Goal: Task Accomplishment & Management: Manage account settings

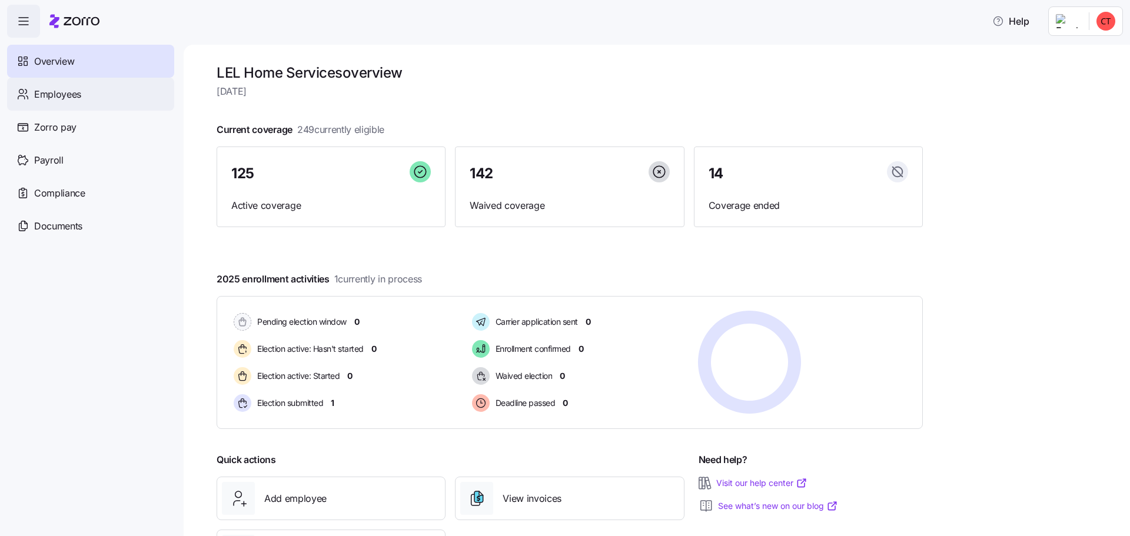
click at [61, 90] on span "Employees" at bounding box center [57, 94] width 47 height 15
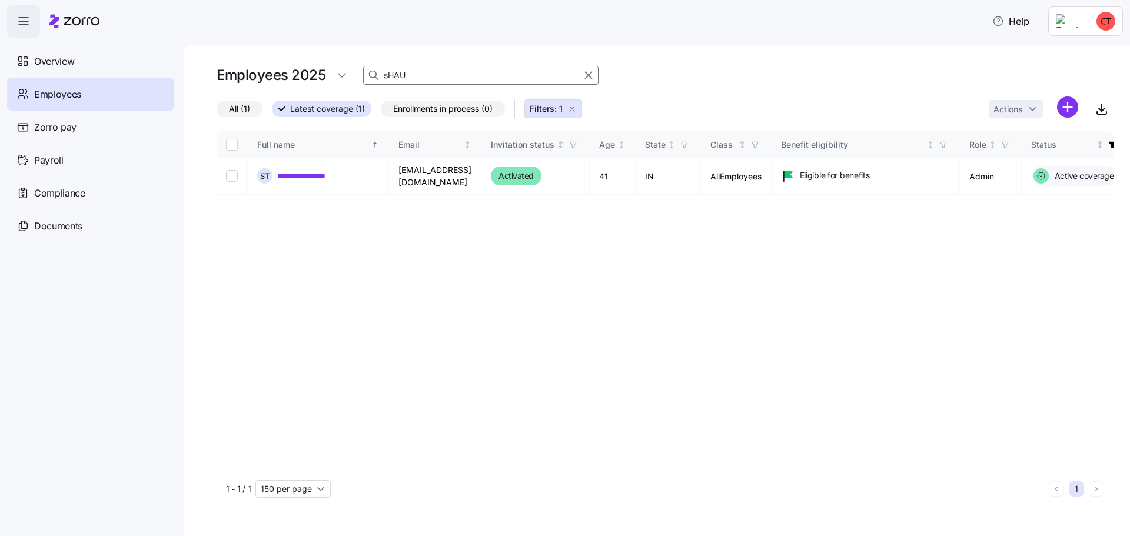
drag, startPoint x: 416, startPoint y: 77, endPoint x: 77, endPoint y: 86, distance: 338.6
click at [96, 82] on div "**********" at bounding box center [565, 264] width 1130 height 529
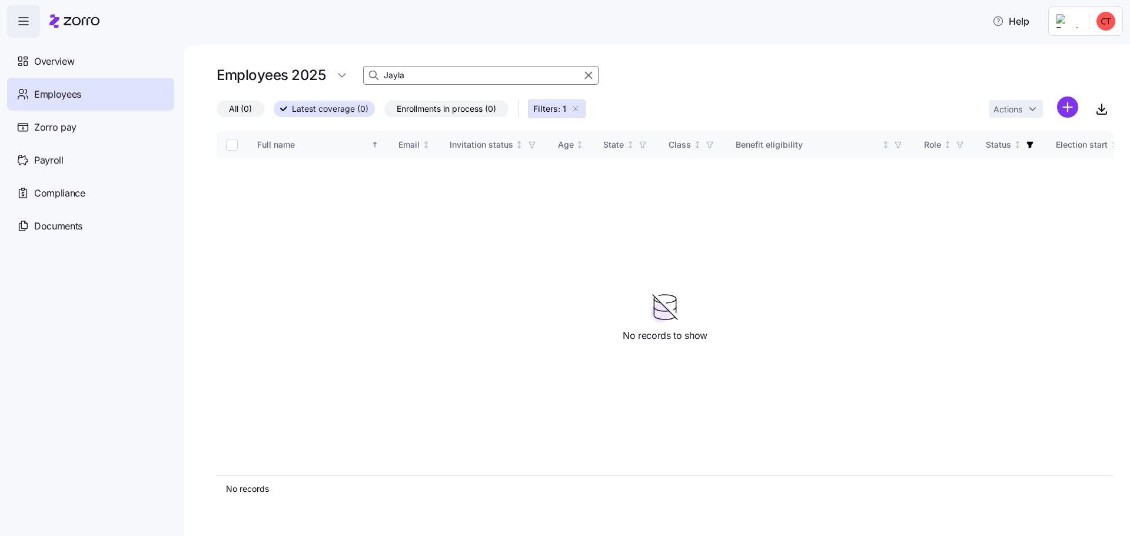
type input "Jayla"
click at [419, 75] on input "Jayla" at bounding box center [480, 75] width 235 height 19
click at [1059, 107] on html "Help Overview Employees Zorro pay Payroll Compliance Documents Employees 2025 J…" at bounding box center [565, 264] width 1130 height 529
click at [422, 71] on html "Help Overview Employees Zorro pay Payroll Compliance Documents Employees 2025 J…" at bounding box center [565, 264] width 1130 height 529
click at [416, 74] on input "Jayla" at bounding box center [480, 75] width 235 height 19
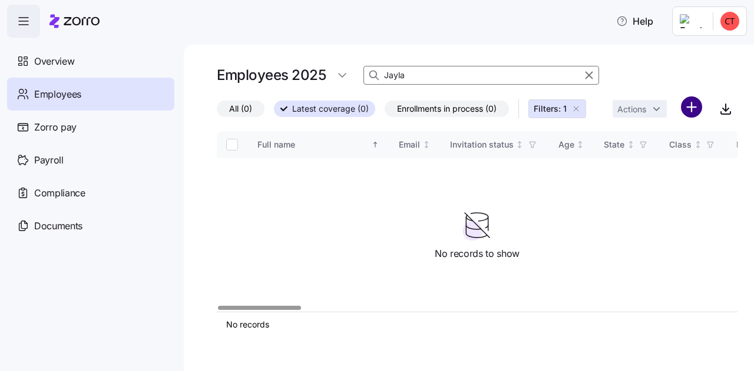
click at [689, 105] on html "Help Overview Employees Zorro pay Payroll Compliance Documents Employees 2025 J…" at bounding box center [377, 182] width 754 height 364
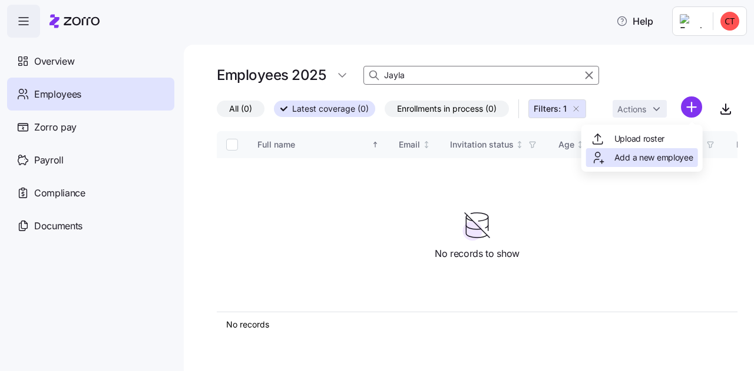
click at [649, 163] on span "Add a new employee" at bounding box center [653, 158] width 79 height 12
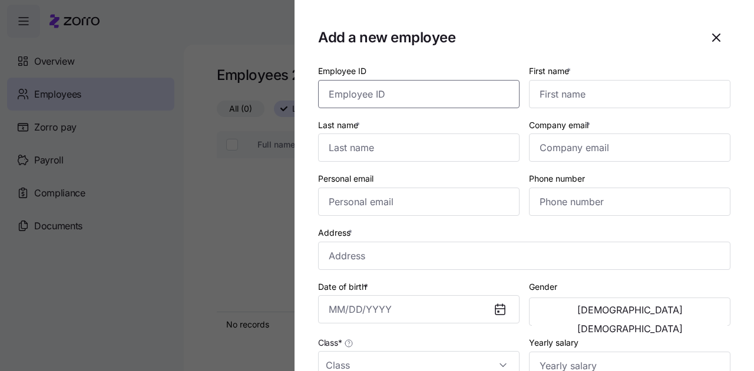
click at [387, 97] on input "Employee ID" at bounding box center [418, 94] width 201 height 28
type input "3563"
type input "Jayla"
type input "Parks"
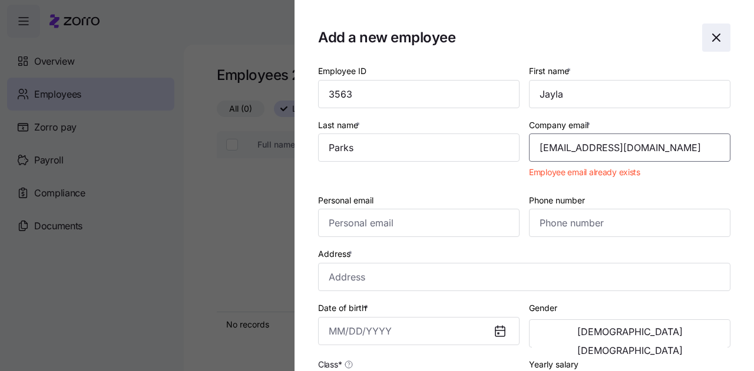
type input "[EMAIL_ADDRESS][DOMAIN_NAME]"
click at [709, 34] on icon "button" at bounding box center [716, 38] width 14 height 14
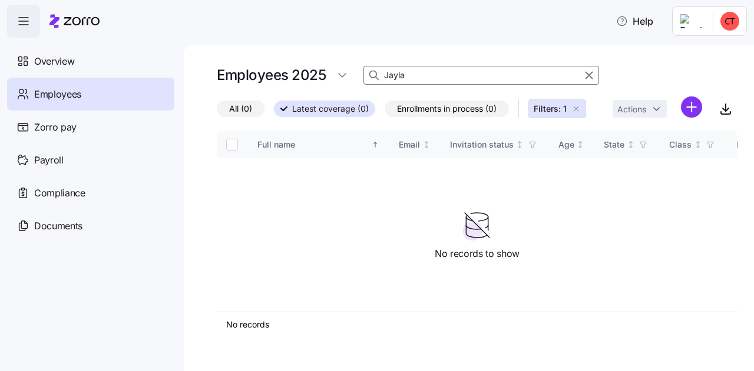
click at [433, 72] on input "Jayla" at bounding box center [480, 75] width 235 height 19
click at [433, 72] on input "[PERSON_NAME]" at bounding box center [480, 75] width 235 height 19
type input "[EMAIL_ADDRESS][DOMAIN_NAME]"
click at [53, 102] on div "Employees" at bounding box center [90, 94] width 167 height 33
click at [285, 107] on icon at bounding box center [283, 109] width 7 height 5
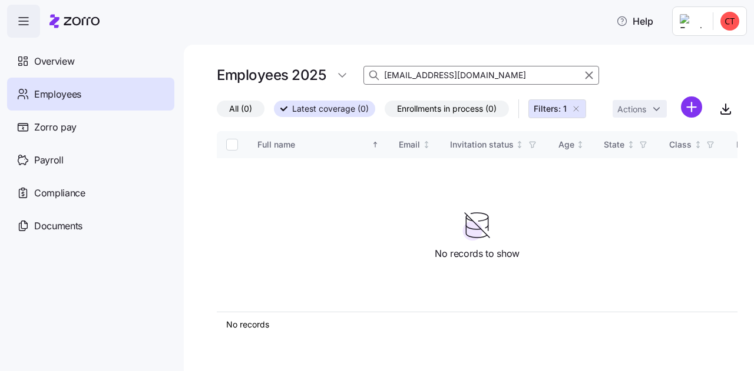
click at [274, 112] on input "Latest coverage (0)" at bounding box center [274, 112] width 0 height 0
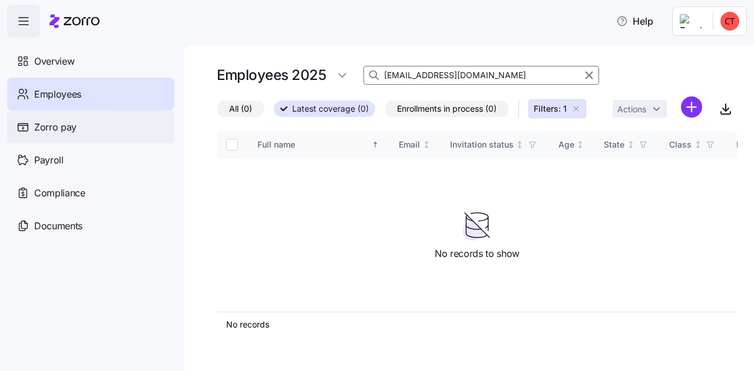
click at [45, 130] on span "Zorro pay" at bounding box center [55, 127] width 42 height 15
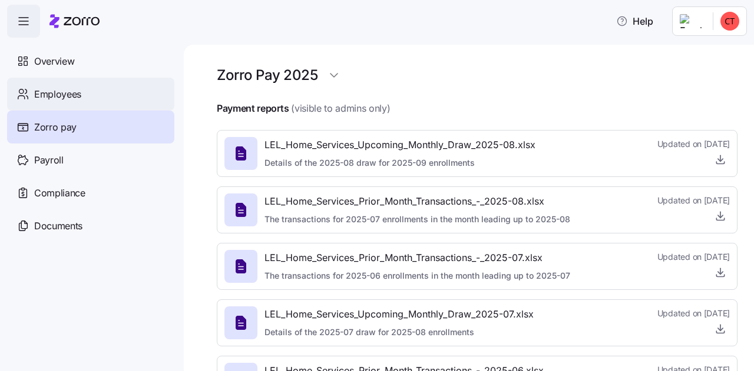
click at [79, 98] on span "Employees" at bounding box center [57, 94] width 47 height 15
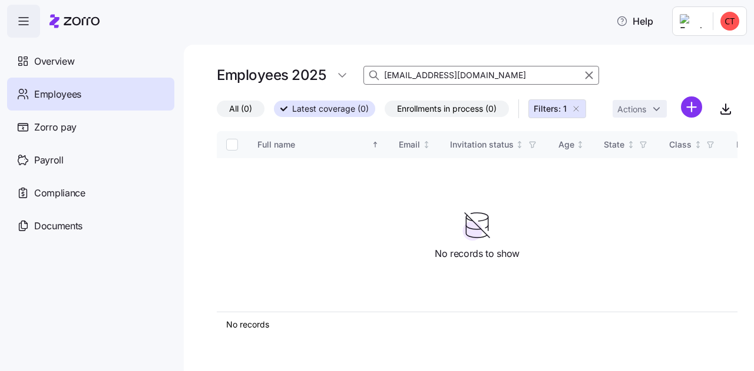
drag, startPoint x: 459, startPoint y: 76, endPoint x: 183, endPoint y: 76, distance: 276.7
click at [184, 76] on div "Employees 2025 [EMAIL_ADDRESS][DOMAIN_NAME] All (0) Latest coverage (0) Enrollm…" at bounding box center [469, 208] width 570 height 327
type input "Jayla"
click at [338, 75] on html "Help Overview Employees Zorro pay Payroll Compliance Documents Employees 2025 J…" at bounding box center [377, 182] width 754 height 364
click at [349, 122] on div "2024" at bounding box center [350, 123] width 21 height 13
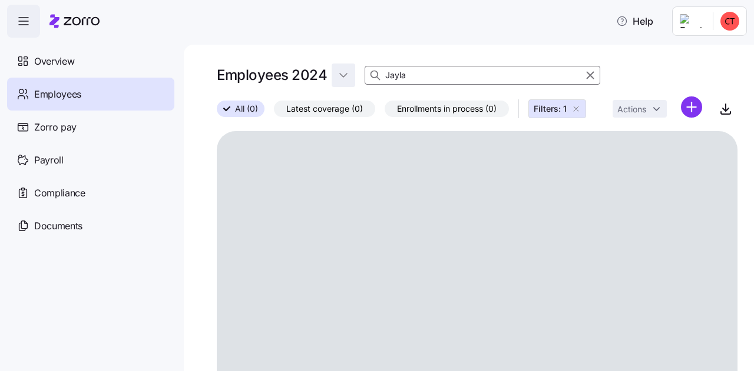
click at [338, 75] on html "Help Overview Employees Zorro pay Payroll Compliance Documents Employees 2024 J…" at bounding box center [377, 182] width 754 height 364
click at [351, 97] on div "2025" at bounding box center [359, 104] width 49 height 19
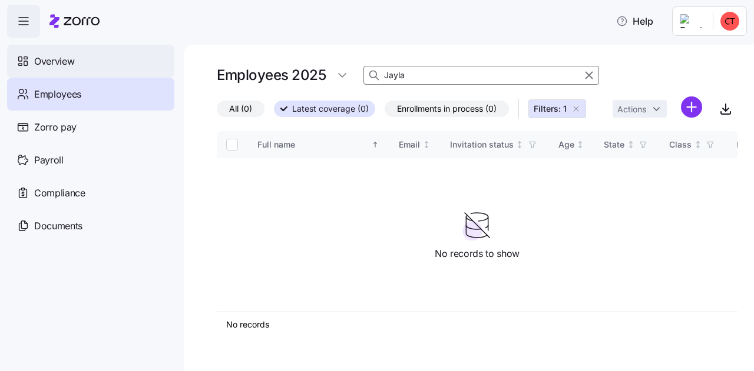
click at [56, 58] on span "Overview" at bounding box center [54, 61] width 40 height 15
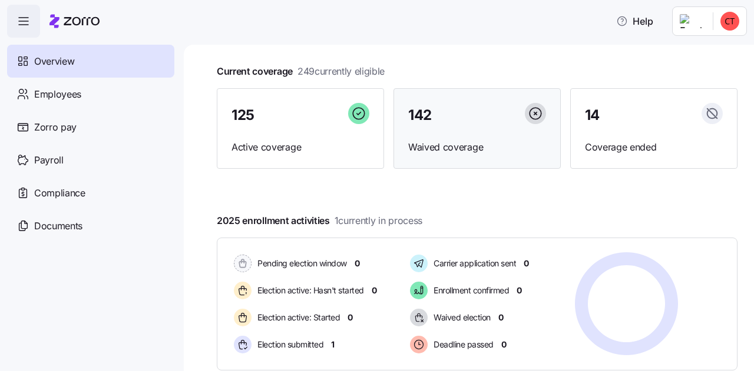
scroll to position [59, 0]
click at [455, 152] on span "Waived coverage" at bounding box center [477, 147] width 138 height 15
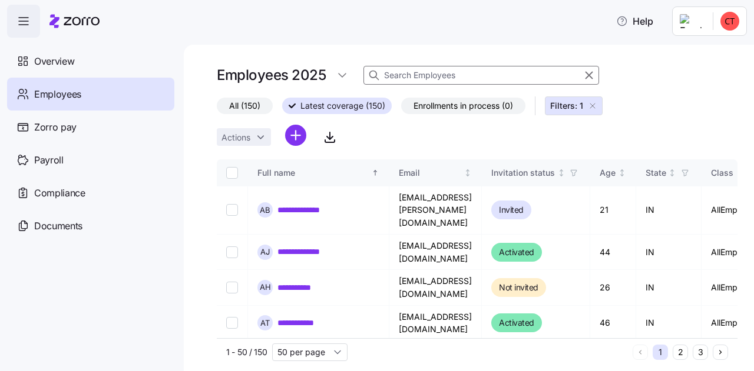
click at [417, 79] on input at bounding box center [480, 75] width 235 height 19
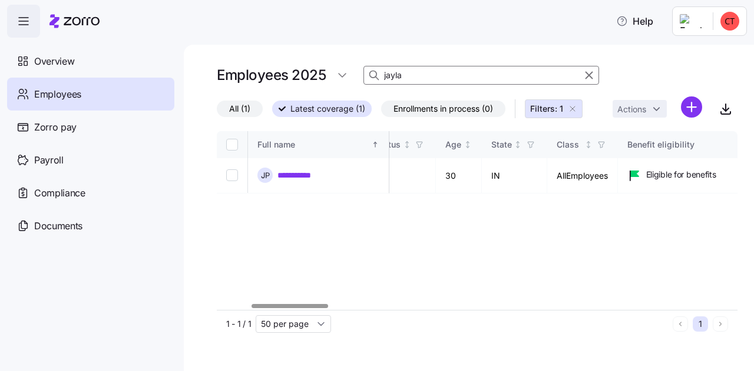
scroll to position [0, 23]
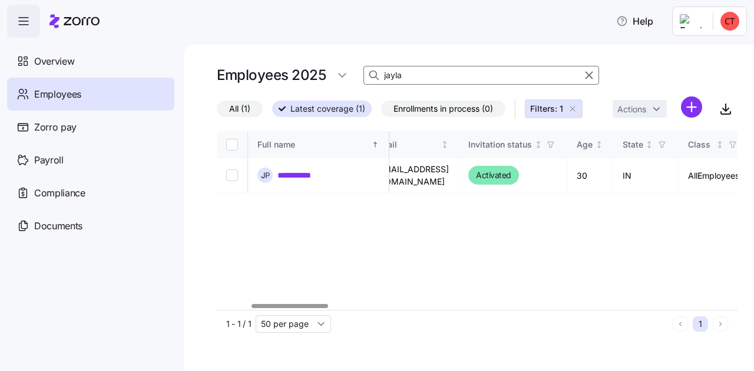
click at [278, 304] on div at bounding box center [289, 306] width 77 height 4
type input "jayla"
click at [293, 170] on link "**********" at bounding box center [299, 176] width 45 height 12
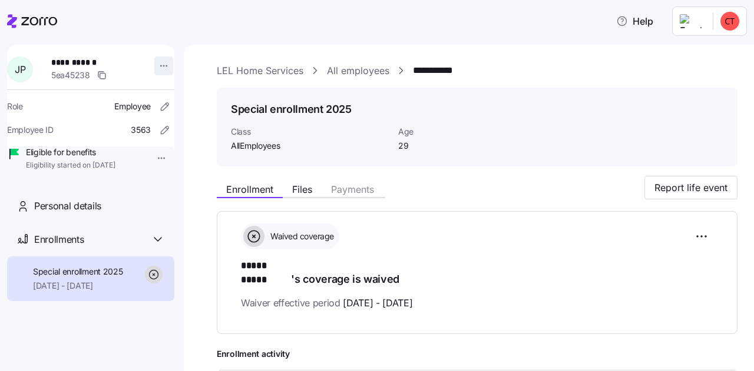
click at [160, 65] on html "**********" at bounding box center [377, 182] width 754 height 364
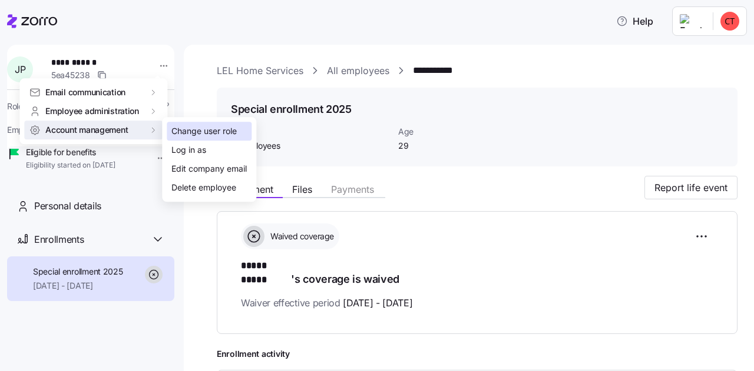
click at [180, 135] on div "Change user role" at bounding box center [203, 131] width 65 height 13
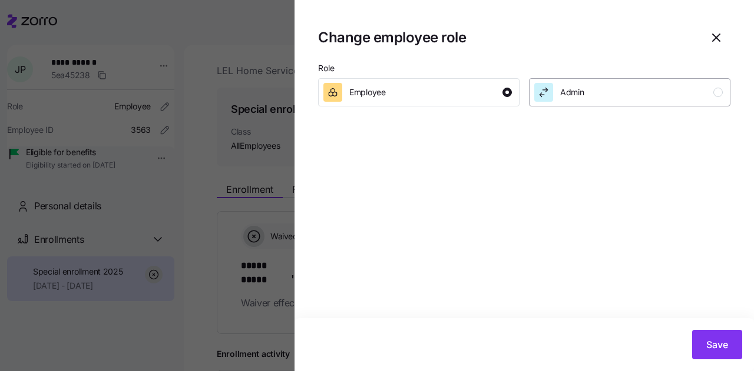
click at [595, 93] on div "Admin" at bounding box center [628, 92] width 188 height 19
click at [714, 337] on button "Save" at bounding box center [717, 344] width 50 height 29
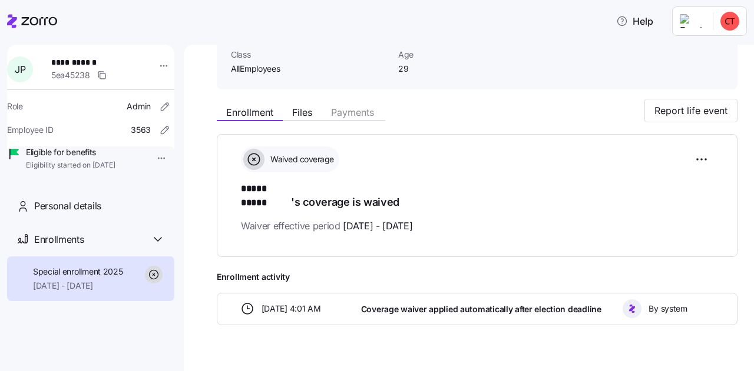
scroll to position [88, 0]
